Goal: Check status: Check status

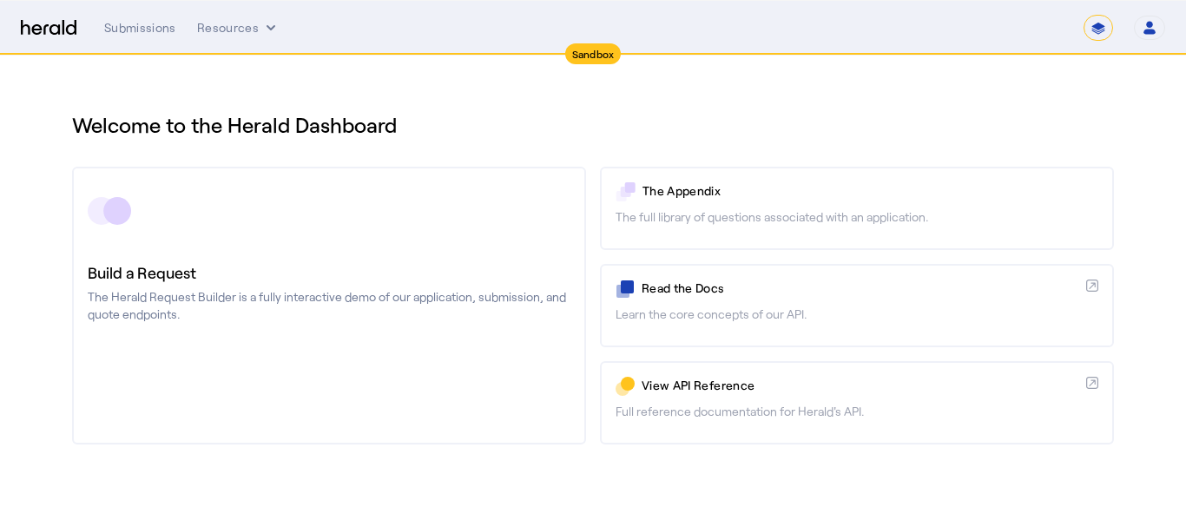
click at [143, 18] on div "**********" at bounding box center [634, 28] width 1061 height 26
click at [147, 23] on div "Submissions" at bounding box center [140, 27] width 72 height 17
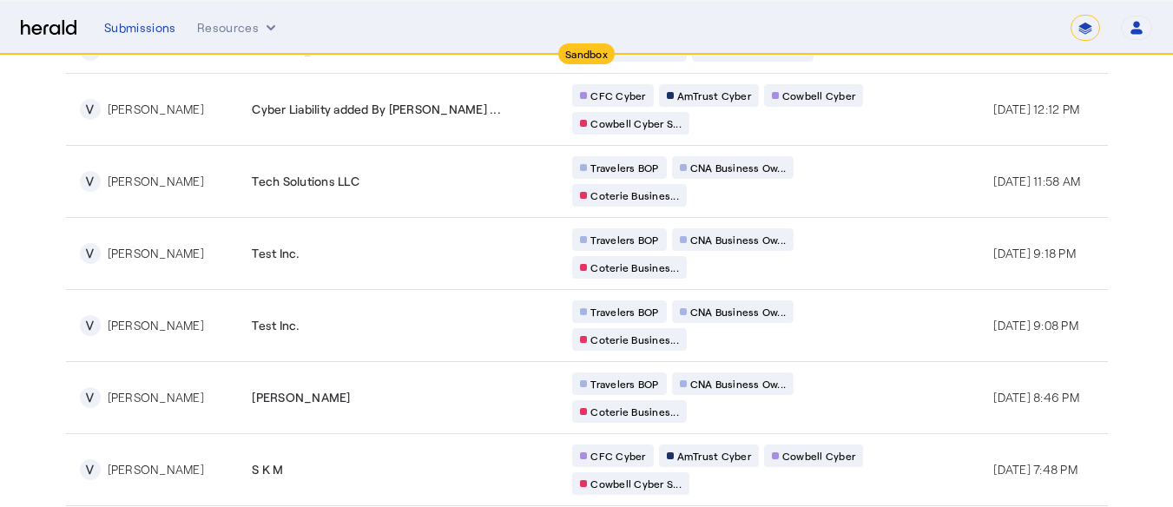
scroll to position [316, 0]
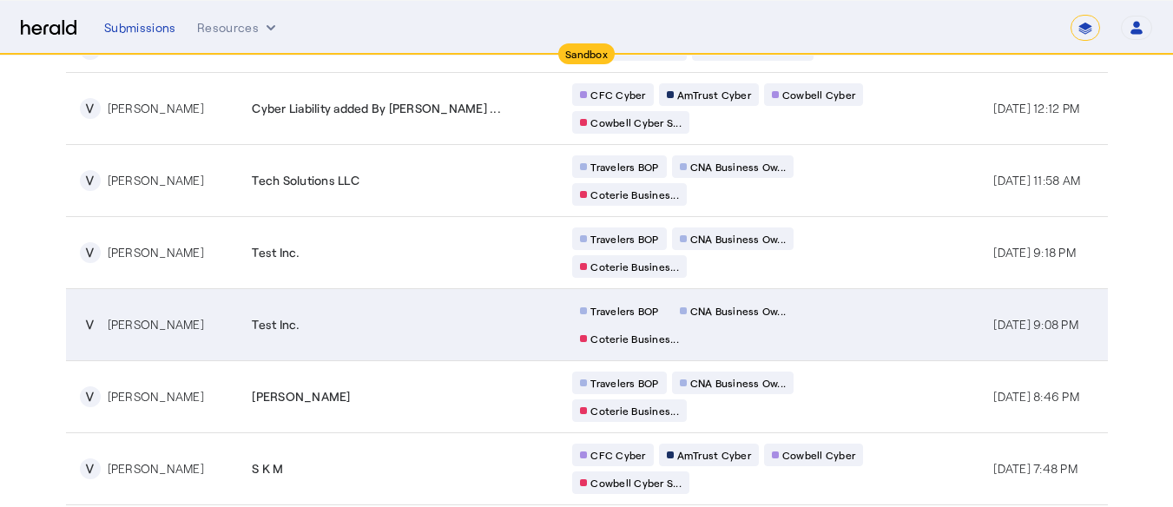
click at [186, 307] on td "V [PERSON_NAME]" at bounding box center [152, 324] width 173 height 72
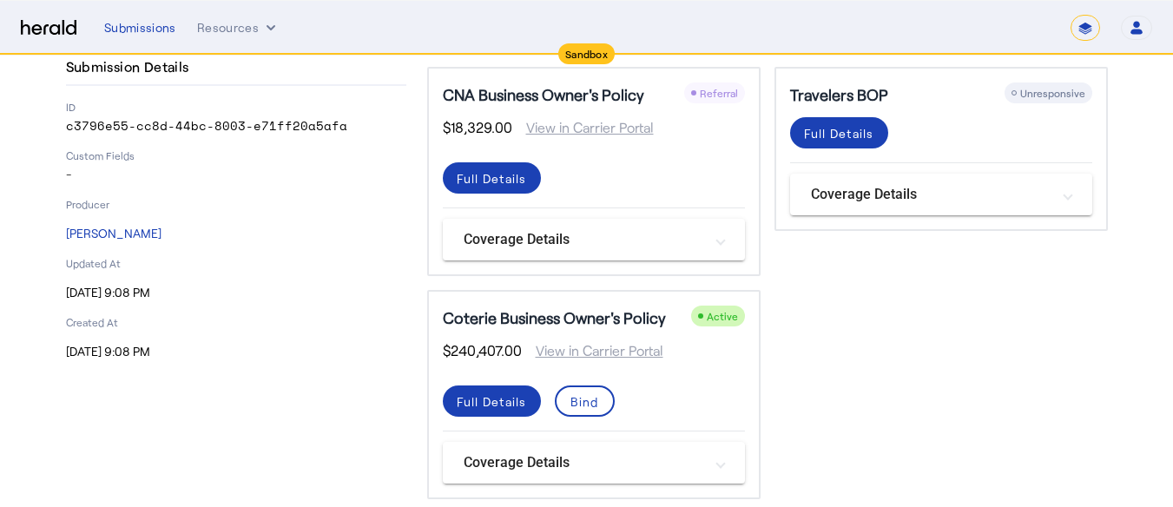
scroll to position [109, 0]
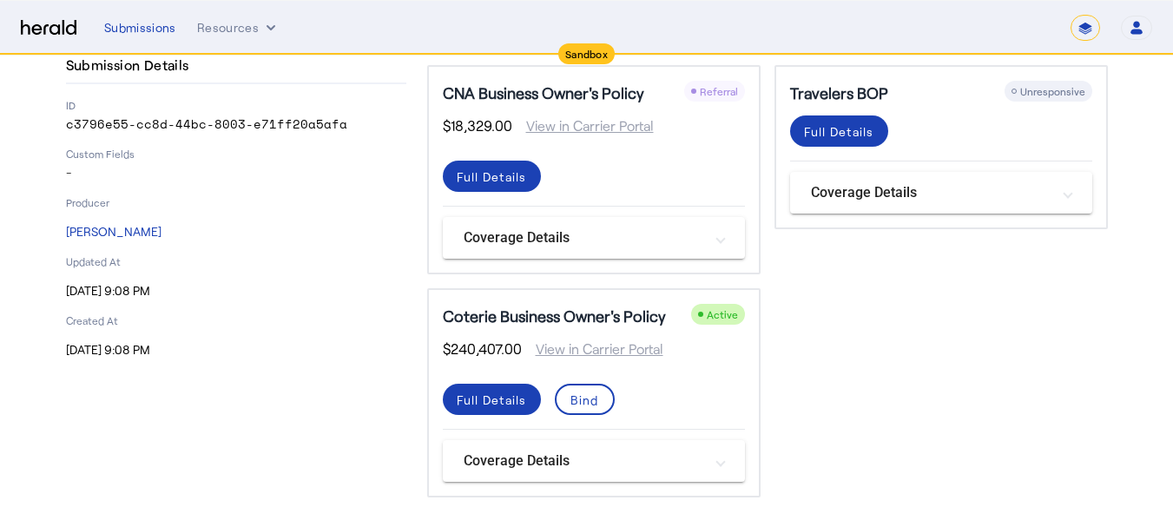
click at [566, 316] on h5 "Coterie Business Owner's Policy" at bounding box center [554, 316] width 223 height 24
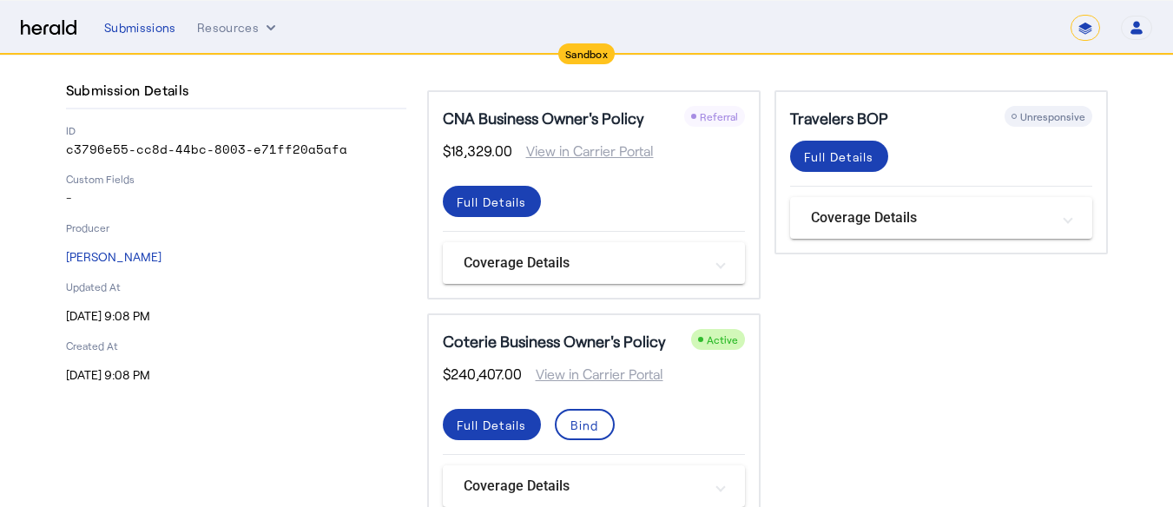
scroll to position [84, 0]
click at [508, 471] on mat-expansion-panel-header "Coverage Details" at bounding box center [594, 485] width 302 height 42
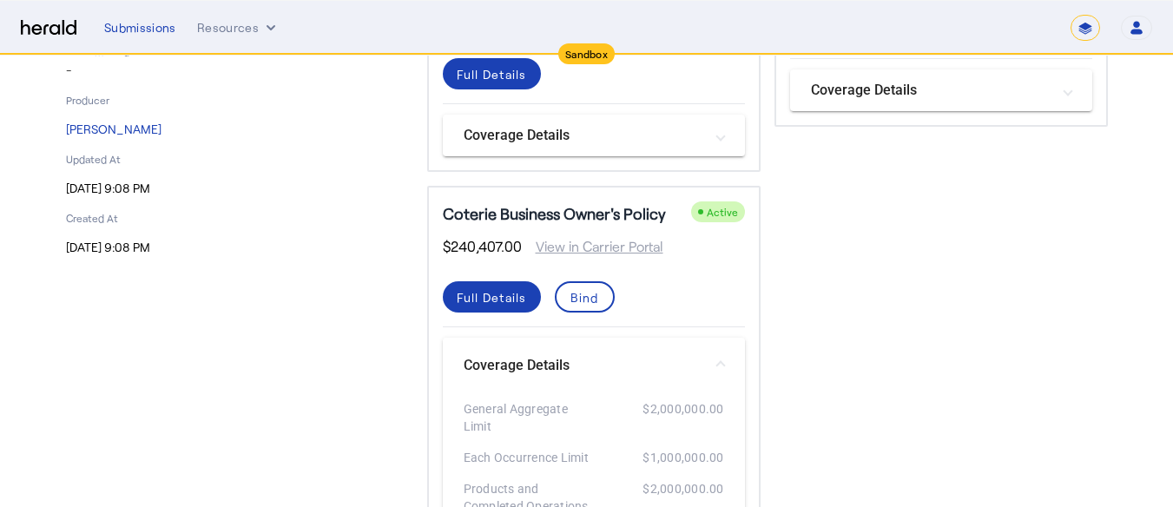
scroll to position [210, 12]
click at [485, 287] on span at bounding box center [492, 298] width 98 height 42
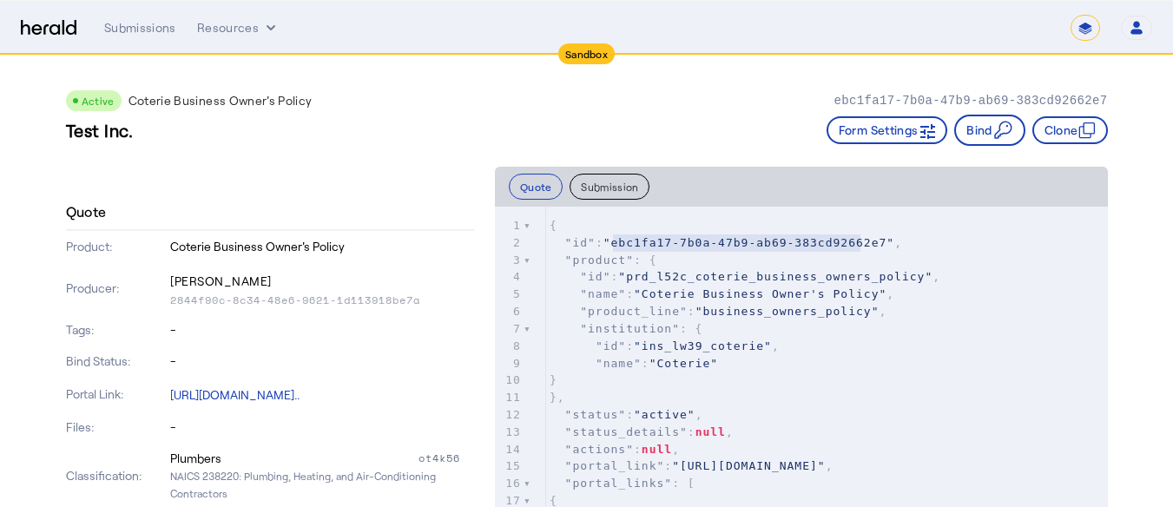
type textarea "**********"
drag, startPoint x: 606, startPoint y: 241, endPoint x: 859, endPoint y: 240, distance: 252.6
click at [859, 240] on span ""ebc1fa17-7b0a-47b9-ab69-383cd92662e7"" at bounding box center [748, 242] width 291 height 13
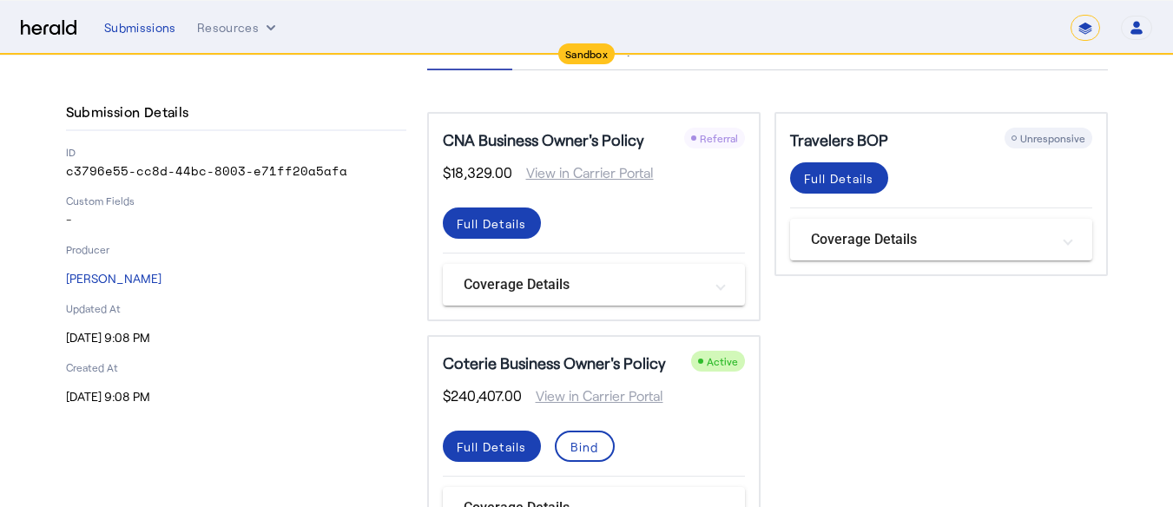
scroll to position [63, 0]
click at [496, 215] on div "Full Details" at bounding box center [492, 223] width 70 height 18
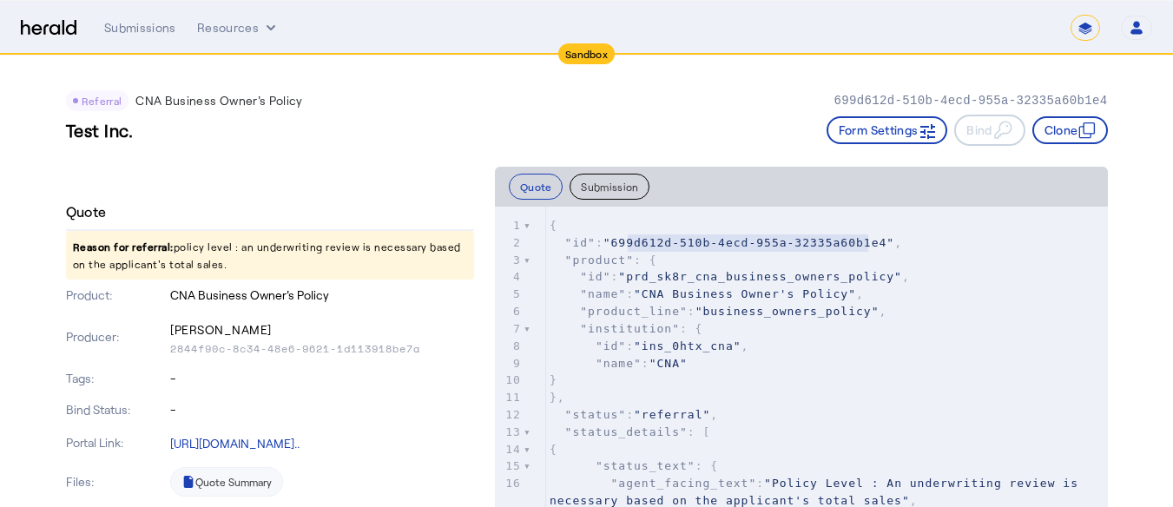
type textarea "**********"
drag, startPoint x: 847, startPoint y: 242, endPoint x: 594, endPoint y: 249, distance: 253.6
click at [594, 249] on pre ""id" : "699d612d-510b-4ecd-955a-32335a60b1e4" ," at bounding box center [827, 242] width 562 height 17
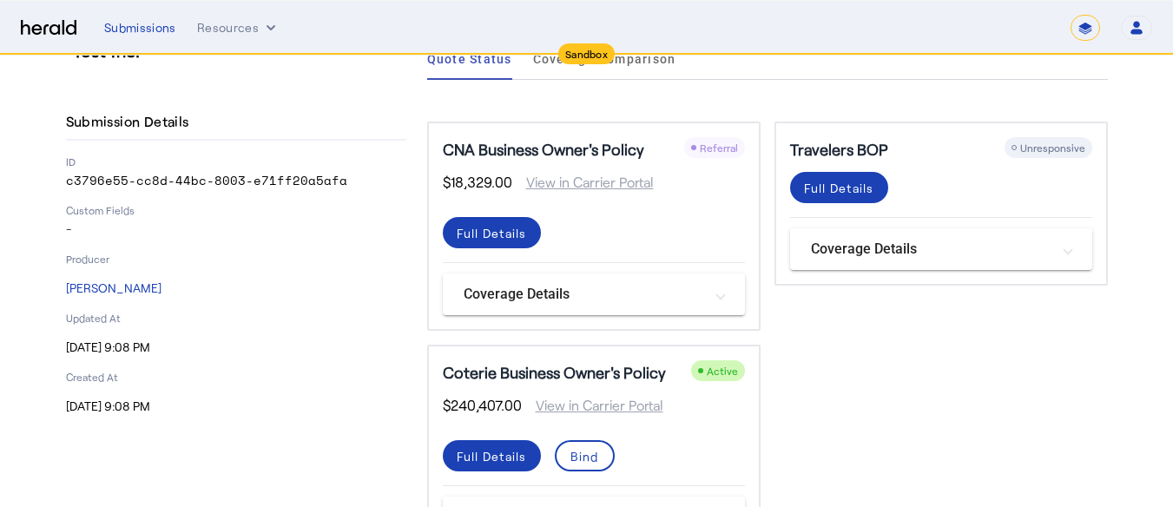
scroll to position [53, 0]
click at [867, 184] on div "Full Details" at bounding box center [839, 187] width 70 height 18
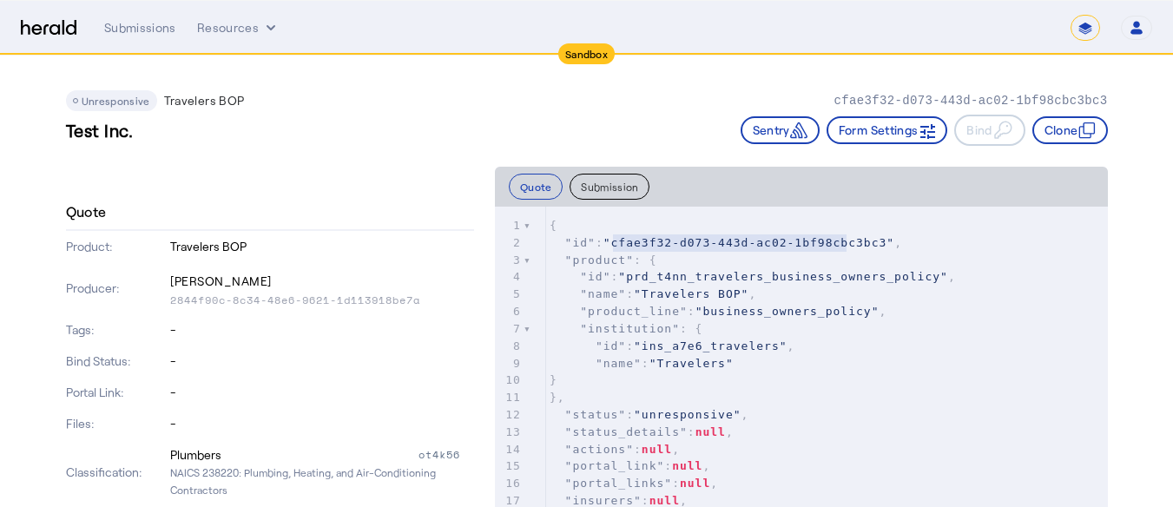
type textarea "**********"
drag, startPoint x: 619, startPoint y: 241, endPoint x: 872, endPoint y: 240, distance: 252.6
click at [872, 240] on span ""cfae3f32-d073-443d-ac02-1bf98cbc3bc3"" at bounding box center [748, 242] width 291 height 13
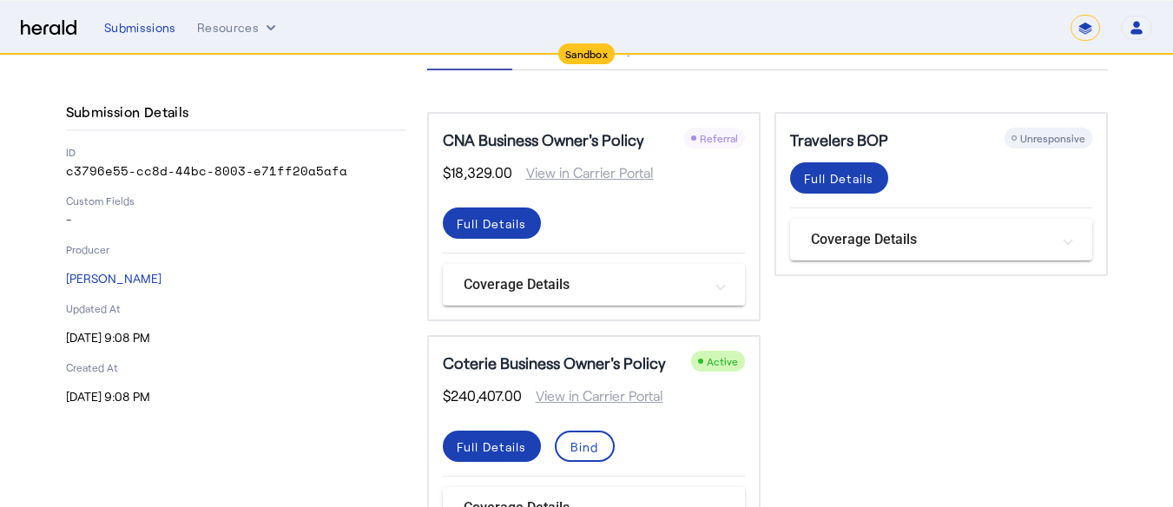
scroll to position [63, 0]
click at [506, 437] on div "Full Details" at bounding box center [492, 446] width 70 height 18
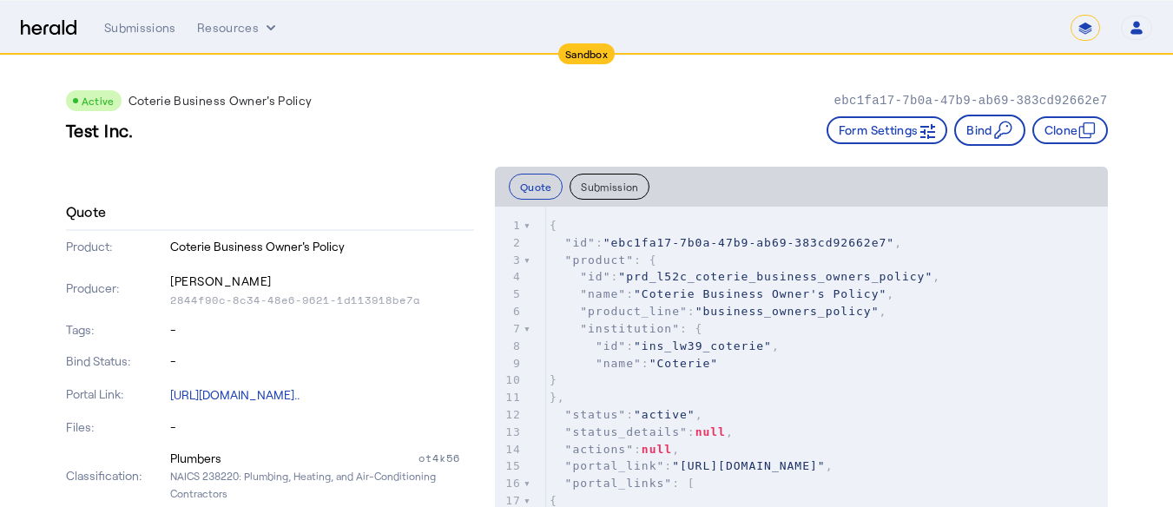
click at [524, 261] on div at bounding box center [528, 260] width 8 height 17
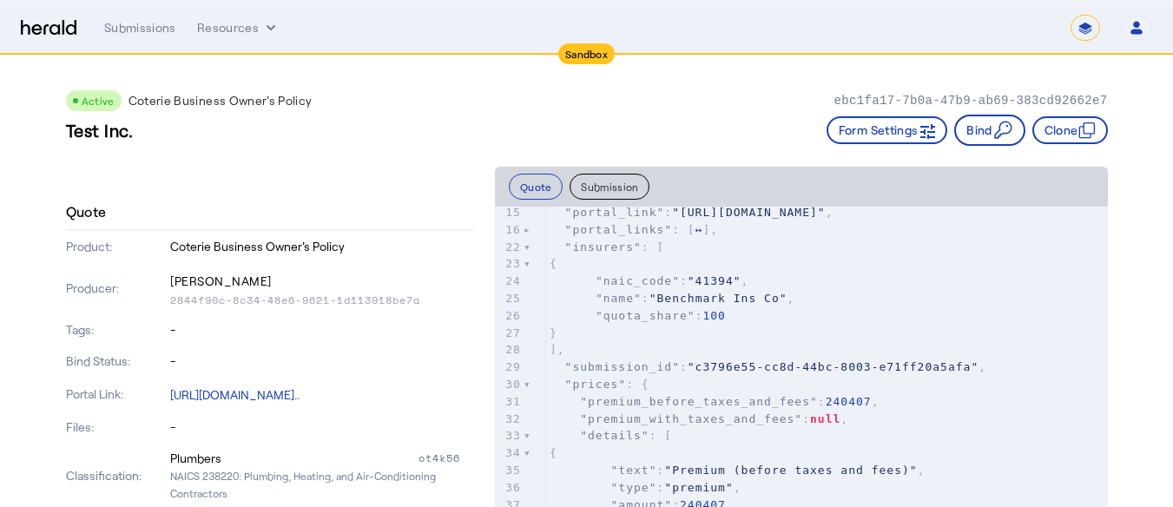
click at [524, 256] on div at bounding box center [528, 247] width 8 height 17
